Goal: Check status

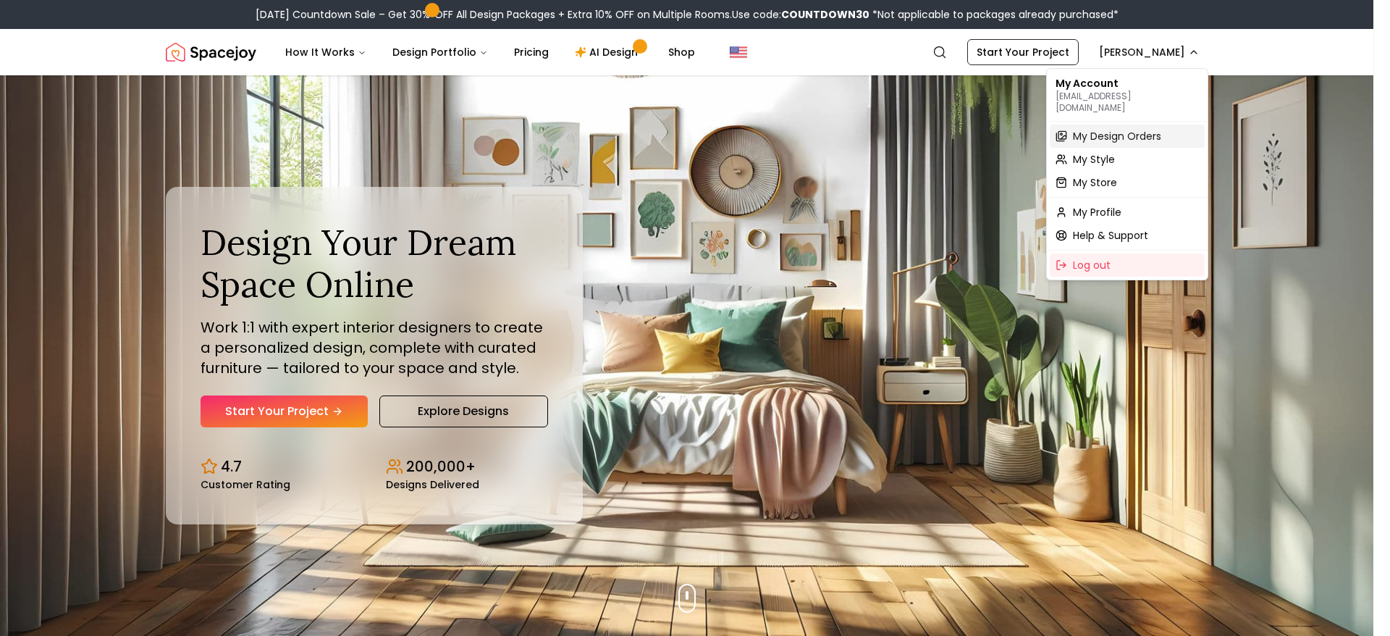
click at [1158, 129] on span "My Design Orders" at bounding box center [1117, 136] width 88 height 14
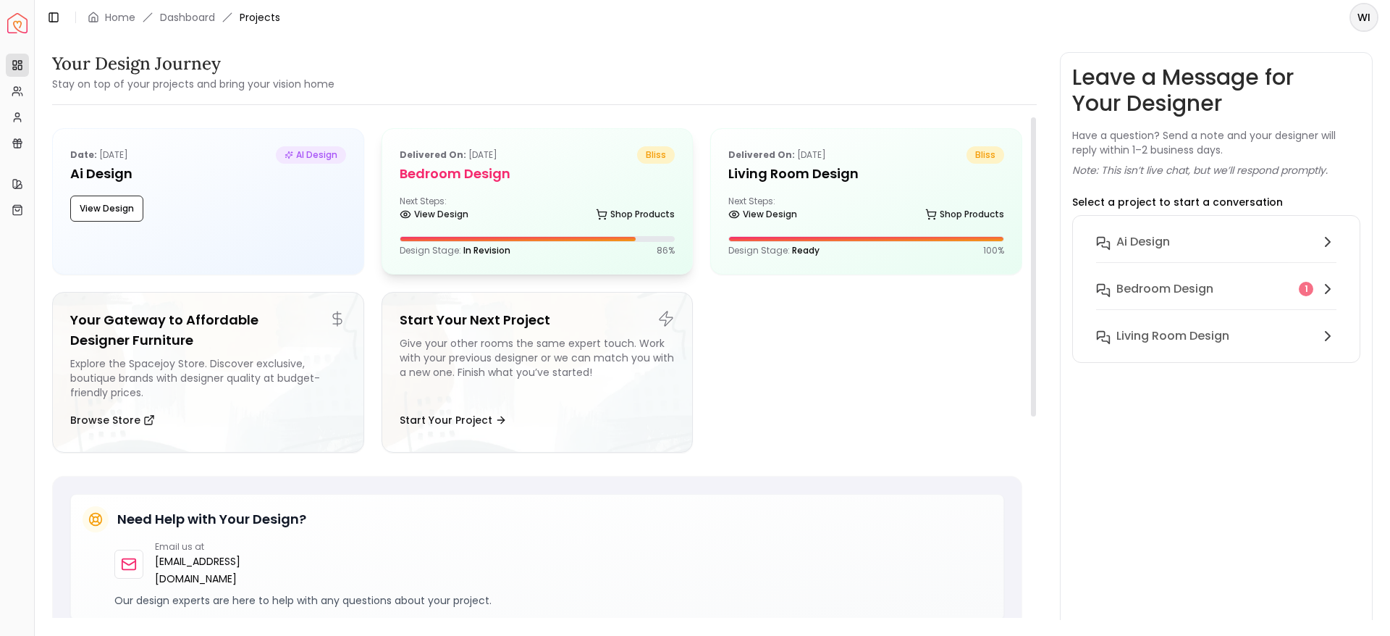
click at [516, 245] on div "Design Stage: In Revision 86 %" at bounding box center [538, 251] width 276 height 12
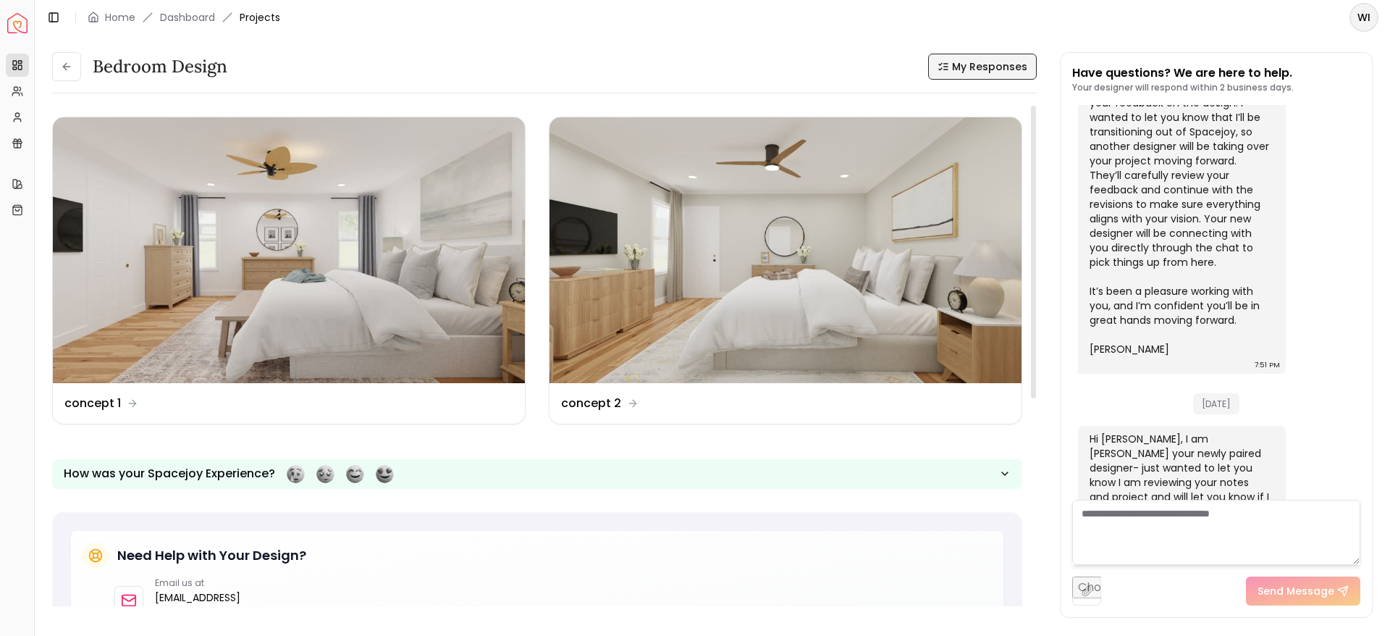
click at [956, 59] on span "My Responses" at bounding box center [989, 66] width 75 height 14
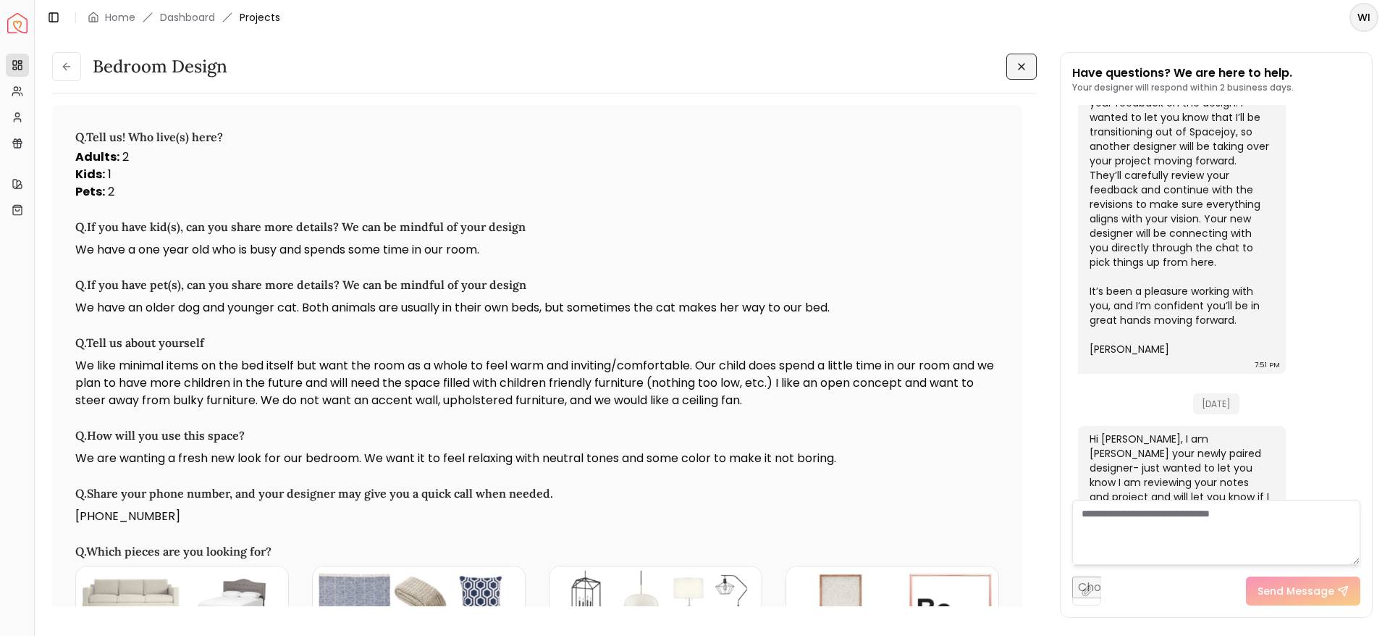
click at [1023, 66] on icon at bounding box center [1022, 67] width 12 height 12
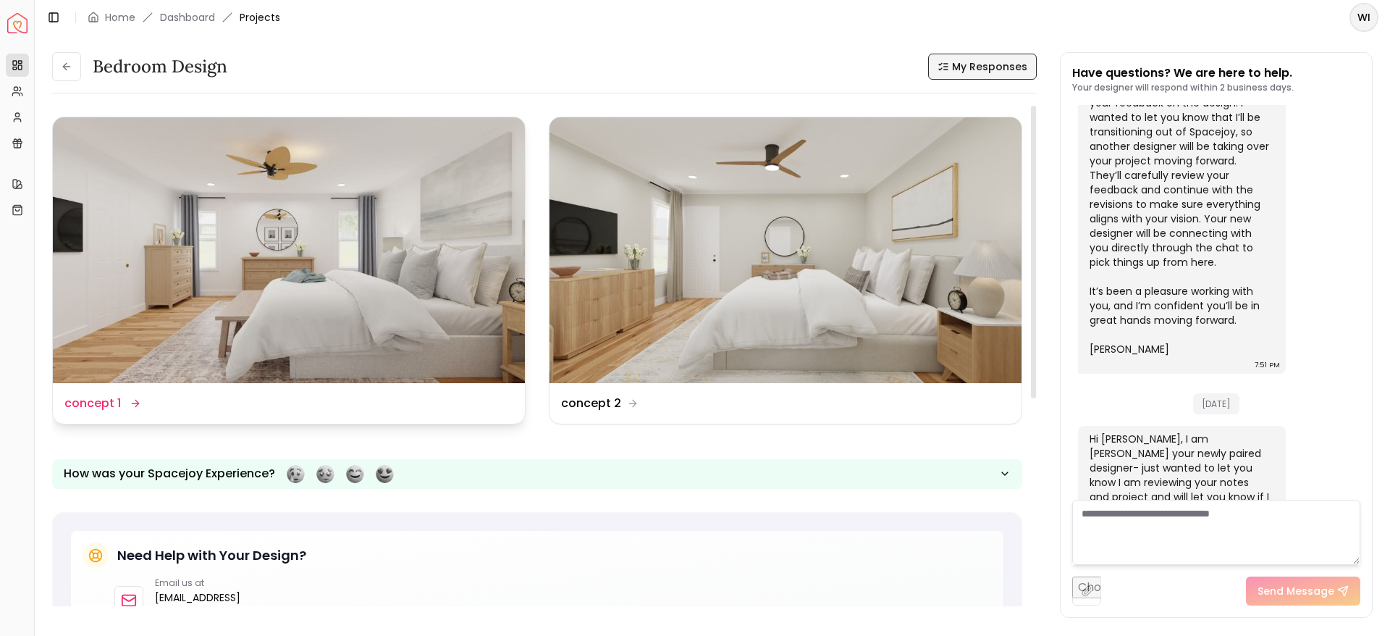
click at [363, 223] on img at bounding box center [289, 250] width 472 height 266
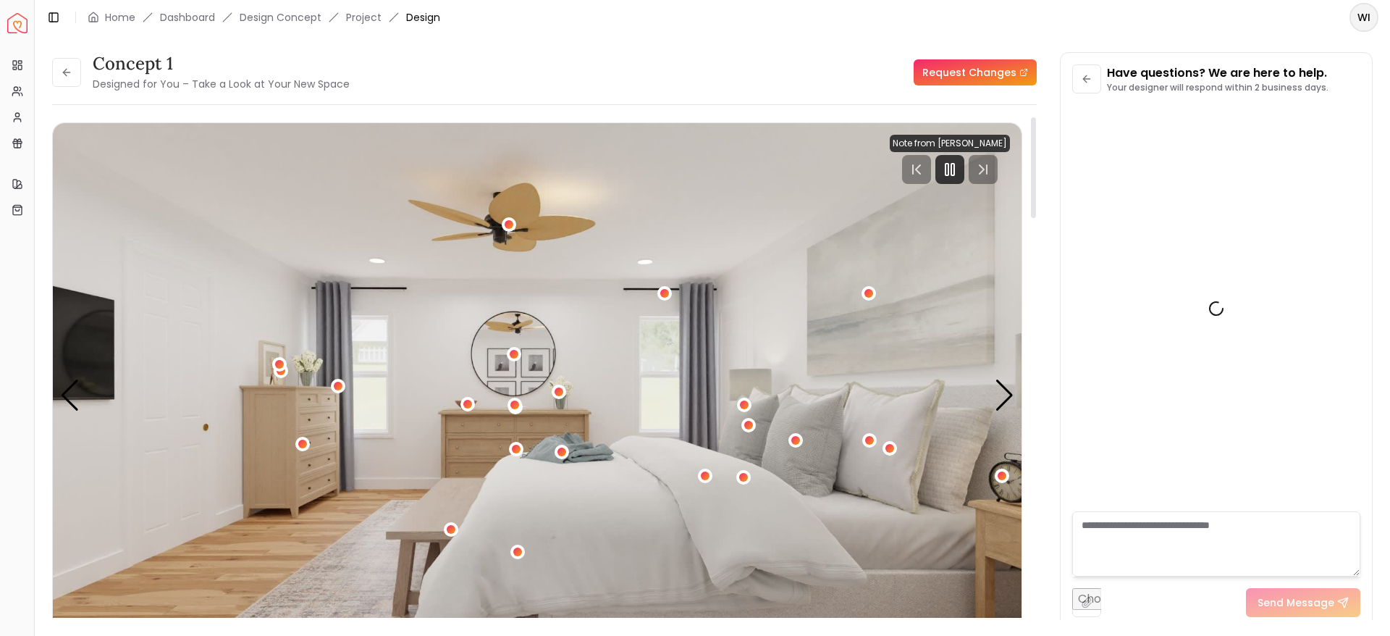
scroll to position [2159, 0]
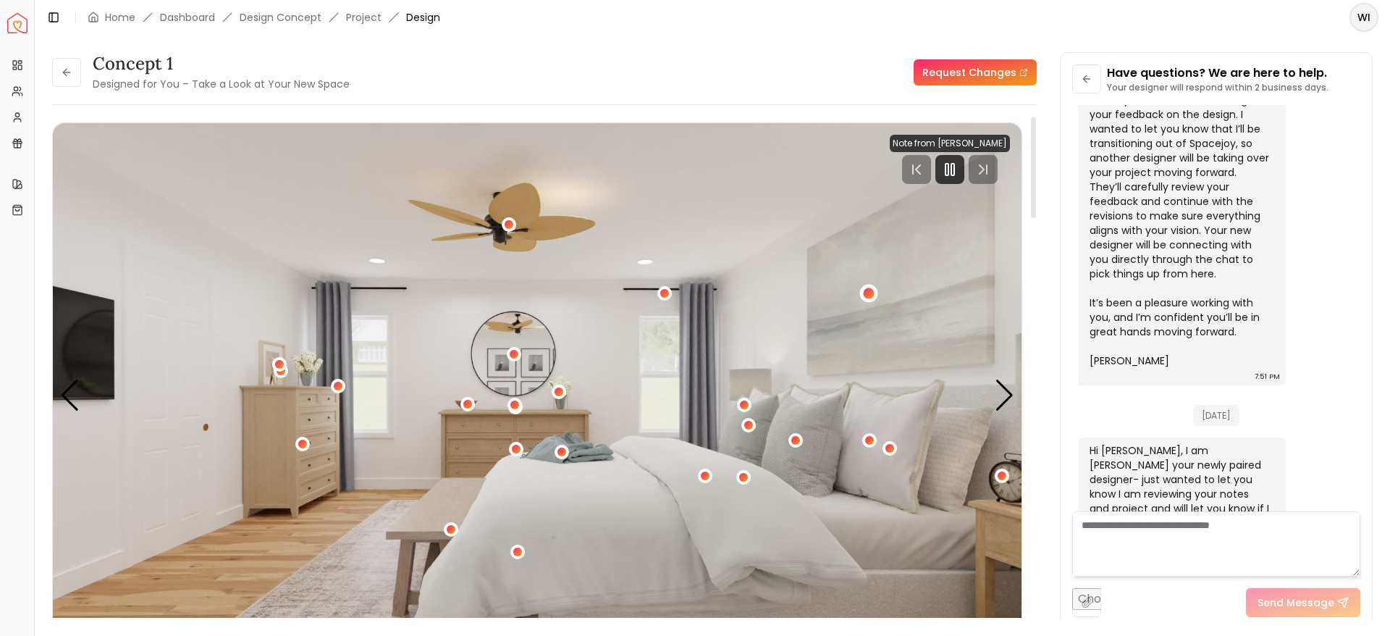
click at [865, 291] on div "1 / 4" at bounding box center [869, 293] width 11 height 11
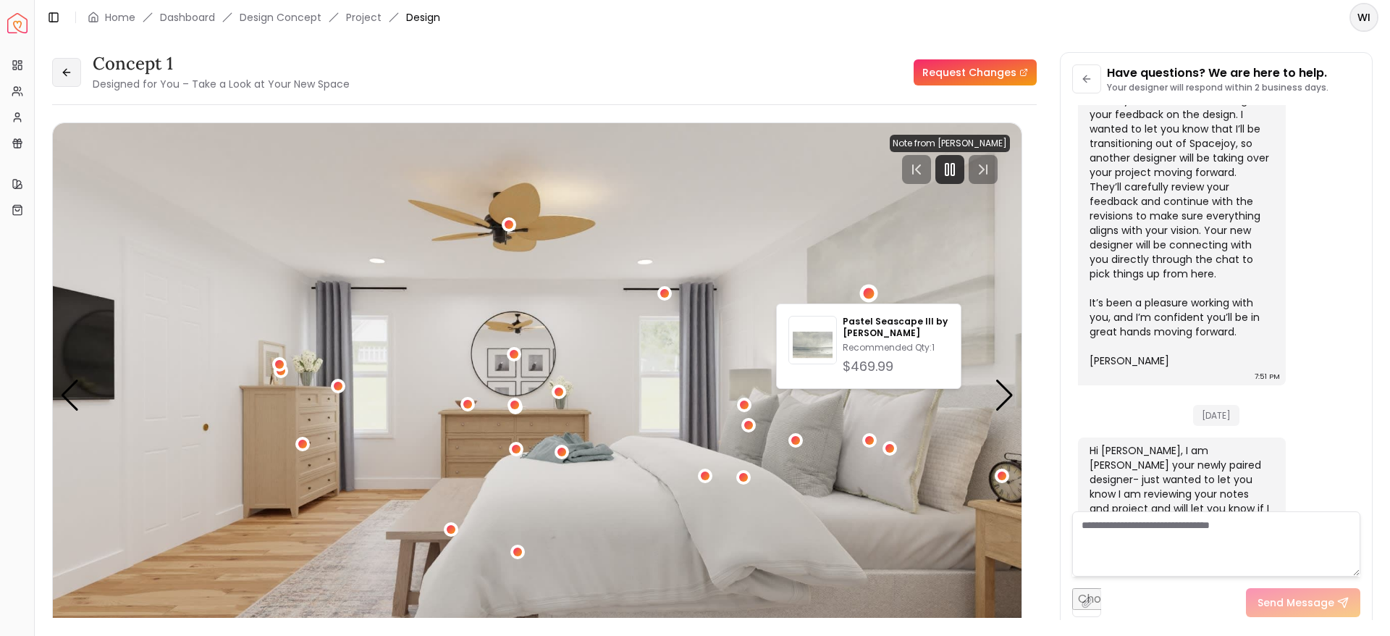
click at [69, 77] on icon at bounding box center [67, 73] width 12 height 12
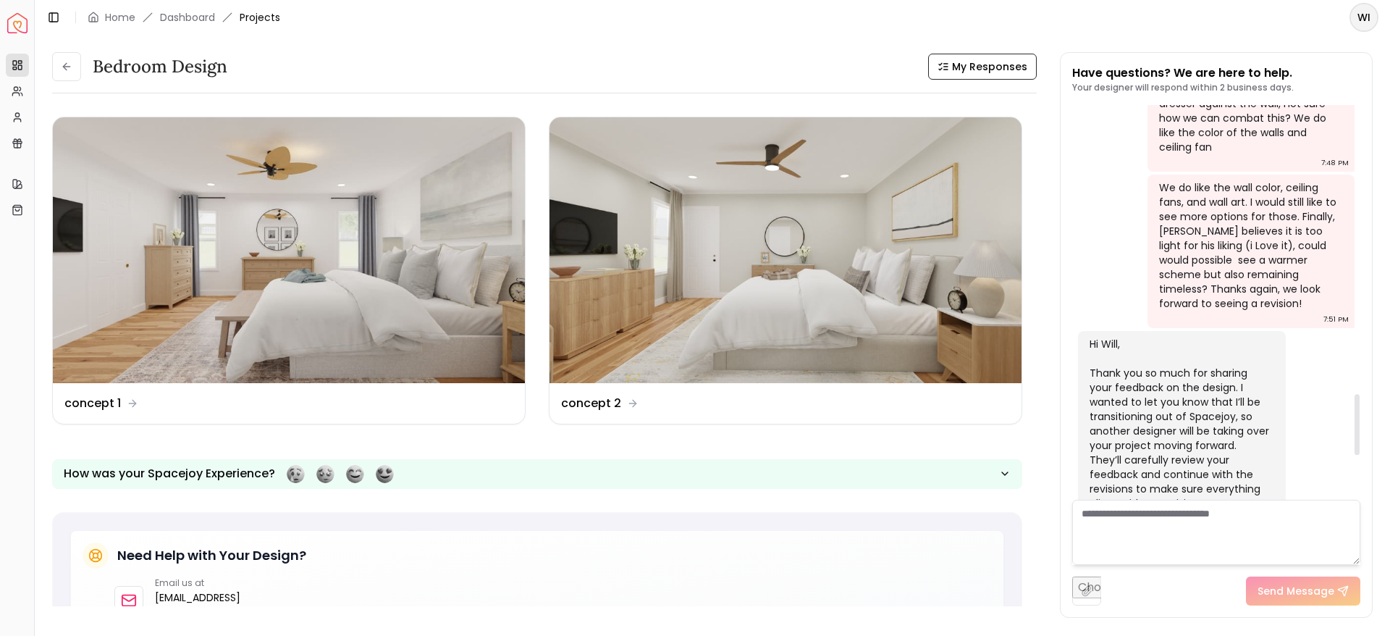
scroll to position [1881, 0]
